Goal: Use online tool/utility: Utilize a website feature to perform a specific function

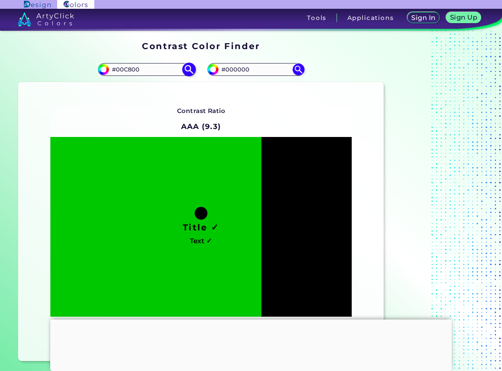
click at [187, 73] on img at bounding box center [189, 70] width 14 height 14
click at [188, 71] on img at bounding box center [189, 70] width 14 height 14
click at [299, 71] on img at bounding box center [298, 70] width 14 height 14
drag, startPoint x: 154, startPoint y: 69, endPoint x: 109, endPoint y: 71, distance: 45.2
click at [109, 71] on div "#00c800 #00C800" at bounding box center [146, 69] width 97 height 13
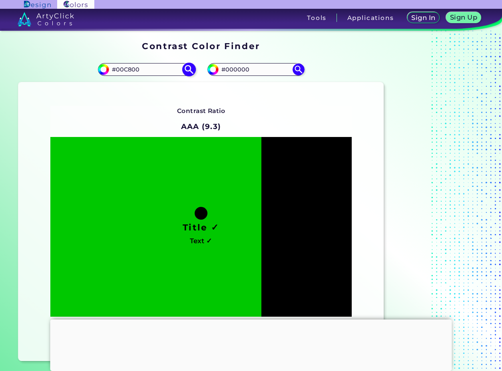
paste input "4169e1"
type input "#4169e1"
click at [192, 71] on img at bounding box center [189, 70] width 14 height 14
type input "#4169e1"
type input "#4169E1"
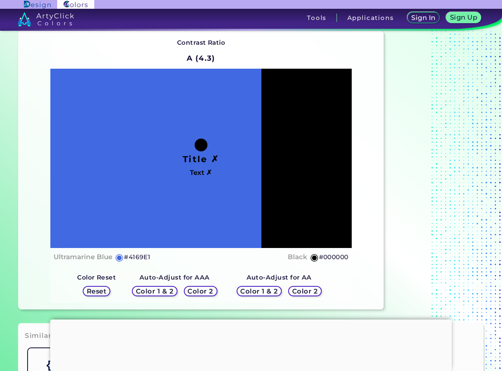
scroll to position [80, 0]
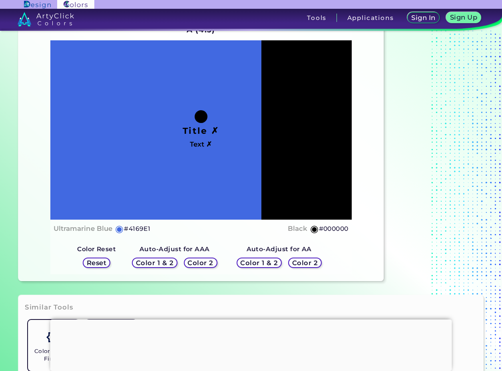
click at [200, 263] on h5 "Color 2" at bounding box center [200, 263] width 23 height 6
click at [169, 264] on h5 "Color 1 & 2" at bounding box center [155, 263] width 34 height 6
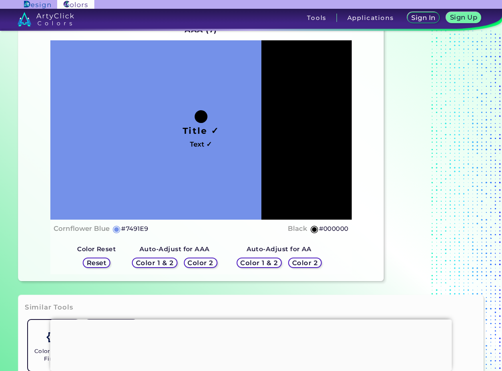
click at [169, 262] on h5 "Color 1 & 2" at bounding box center [155, 263] width 34 height 6
click at [265, 263] on h5 "Color 1 & 2" at bounding box center [259, 263] width 34 height 6
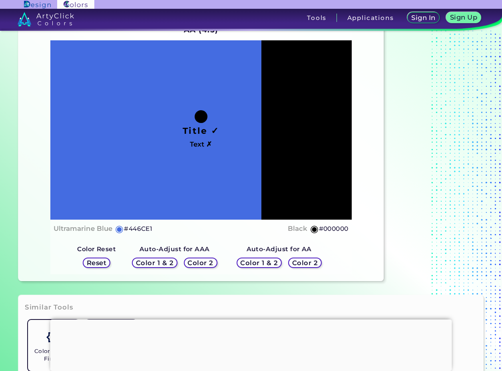
click at [157, 264] on h5 "Color 1 & 2" at bounding box center [155, 263] width 34 height 6
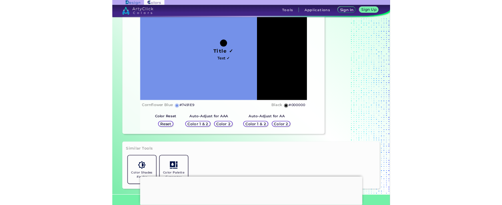
scroll to position [120, 0]
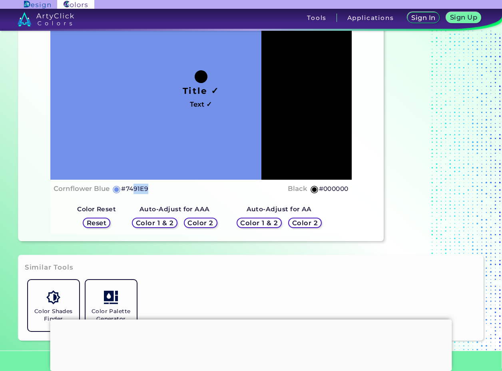
drag, startPoint x: 149, startPoint y: 188, endPoint x: 131, endPoint y: 190, distance: 18.0
click at [131, 190] on div "Cornflower Blue ◉ #7491E9 Black ◉ #000000" at bounding box center [201, 189] width 295 height 12
click at [151, 187] on div "Cornflower Blue ◉ #7491E9 Black ◉ #000000" at bounding box center [201, 189] width 295 height 12
click at [159, 190] on div "Cornflower Blue ◉ #7491E9 Black ◉ #000000" at bounding box center [201, 189] width 295 height 12
click at [161, 225] on h5 "Color 1 & 2" at bounding box center [155, 223] width 34 height 6
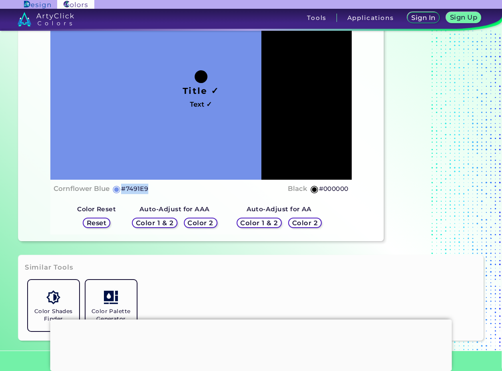
drag, startPoint x: 147, startPoint y: 189, endPoint x: 121, endPoint y: 192, distance: 25.8
click at [121, 192] on h5 "#7491E9" at bounding box center [134, 189] width 27 height 10
copy h5 "#7491E9"
